Goal: Find specific page/section: Find specific page/section

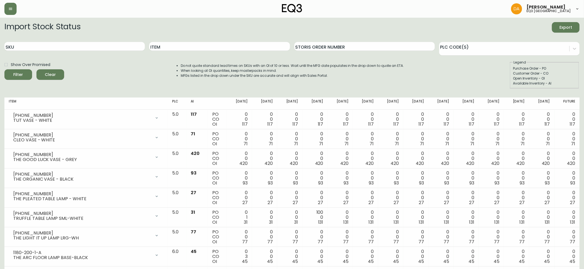
drag, startPoint x: 0, startPoint y: 0, endPoint x: 177, endPoint y: 50, distance: 183.8
click at [177, 51] on div "Item" at bounding box center [219, 47] width 140 height 18
click at [177, 49] on input "Item" at bounding box center [219, 46] width 140 height 9
click at [4, 69] on button "Filter" at bounding box center [18, 74] width 28 height 10
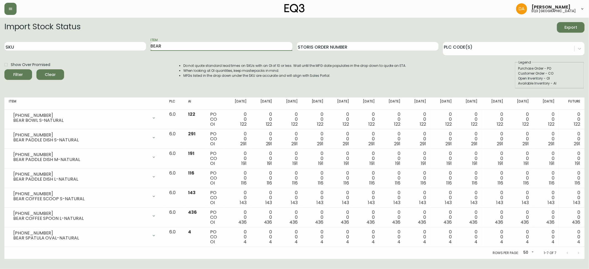
drag, startPoint x: 175, startPoint y: 44, endPoint x: 154, endPoint y: 45, distance: 21.6
click at [154, 45] on input "BEAR" at bounding box center [222, 46] width 142 height 9
type input "B"
type input "FIKA"
click at [4, 69] on button "Filter" at bounding box center [18, 74] width 28 height 10
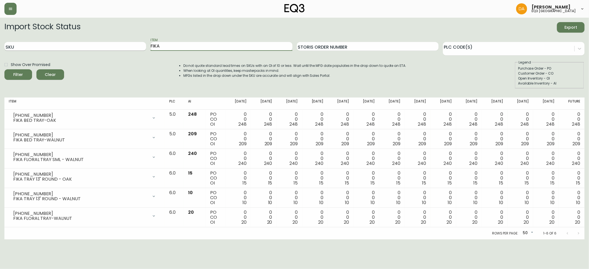
drag, startPoint x: 167, startPoint y: 43, endPoint x: 108, endPoint y: 45, distance: 59.1
click at [108, 45] on div "SKU Item FIKA Storis Order Number PLC Code(s)" at bounding box center [294, 47] width 580 height 18
type input "DOT"
click at [4, 69] on button "Filter" at bounding box center [18, 74] width 28 height 10
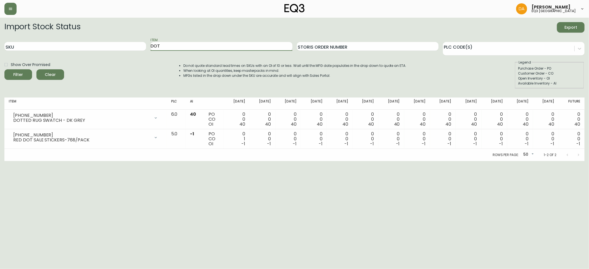
drag, startPoint x: 159, startPoint y: 47, endPoint x: 91, endPoint y: 39, distance: 67.8
click at [94, 40] on div "SKU Item DOT Storis Order Number PLC Code(s)" at bounding box center [294, 47] width 580 height 18
click at [4, 69] on button "Filter" at bounding box center [18, 74] width 28 height 10
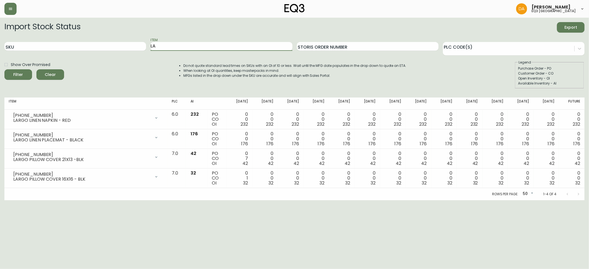
type input "L"
type input "[PERSON_NAME]"
click at [4, 69] on button "Filter" at bounding box center [18, 74] width 28 height 10
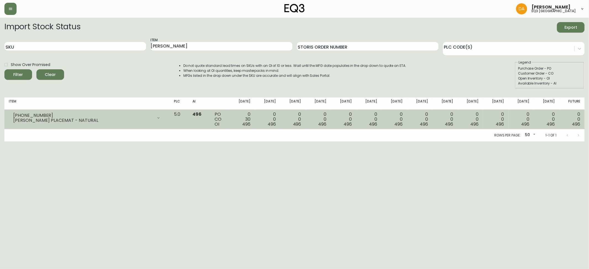
click at [32, 118] on div "[PERSON_NAME] PLACEMAT - NATURAL" at bounding box center [83, 120] width 140 height 5
click at [20, 115] on div "[PHONE_NUMBER]" at bounding box center [83, 115] width 140 height 5
